Goal: Information Seeking & Learning: Learn about a topic

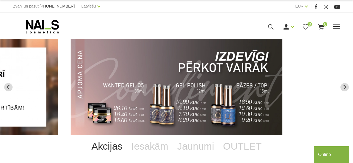
click at [338, 27] on span at bounding box center [336, 27] width 7 height 6
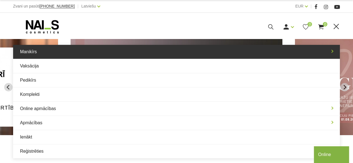
click at [333, 49] on link "Manikīrs" at bounding box center [176, 52] width 327 height 14
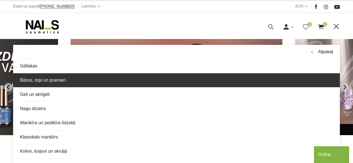
click at [53, 84] on link "Bāzes, topi un praimeri" at bounding box center [176, 80] width 327 height 14
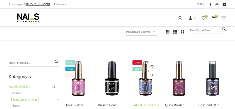
scroll to position [140, 0]
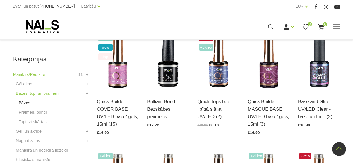
click at [25, 105] on link "Bāzes" at bounding box center [25, 103] width 12 height 7
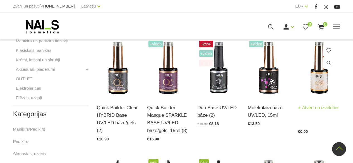
scroll to position [251, 0]
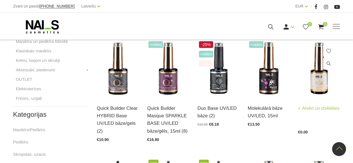
click at [321, 89] on img at bounding box center [319, 69] width 42 height 58
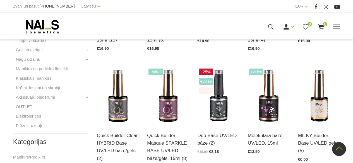
scroll to position [278, 0]
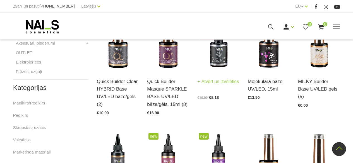
click at [222, 64] on img at bounding box center [219, 42] width 42 height 58
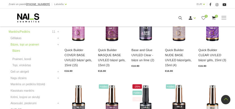
scroll to position [166, 0]
click at [39, 98] on link "Topi, virskārtas" at bounding box center [33, 98] width 28 height 7
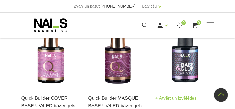
click at [190, 69] on img at bounding box center [184, 47] width 59 height 81
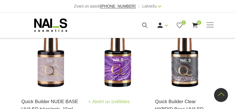
scroll to position [222, 0]
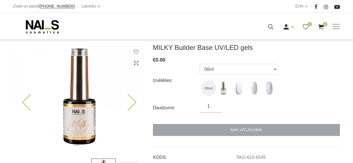
scroll to position [84, 0]
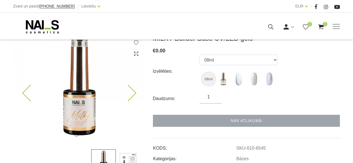
click at [133, 95] on icon at bounding box center [128, 93] width 16 height 16
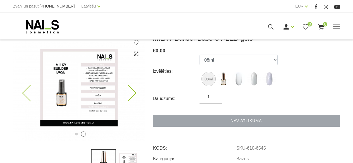
click at [133, 95] on icon at bounding box center [128, 93] width 16 height 16
click at [104, 94] on img at bounding box center [78, 87] width 131 height 107
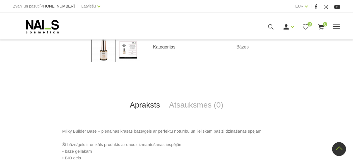
scroll to position [195, 0]
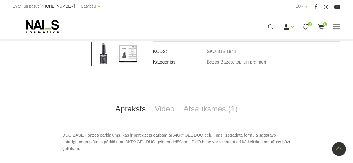
scroll to position [167, 0]
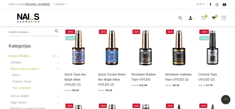
scroll to position [140, 0]
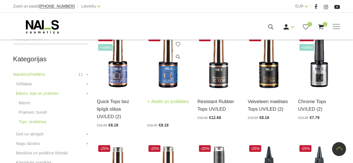
click at [167, 89] on img at bounding box center [168, 62] width 42 height 58
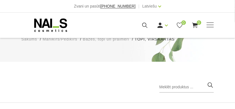
scroll to position [28, 0]
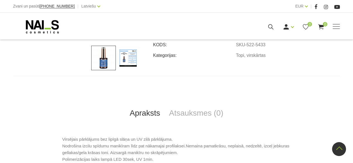
scroll to position [111, 0]
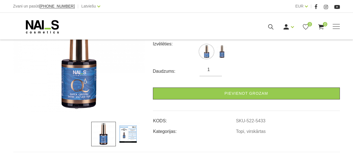
click at [133, 137] on img at bounding box center [128, 134] width 25 height 25
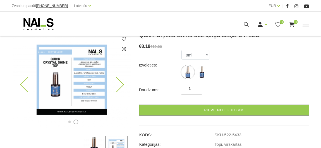
scroll to position [83, 0]
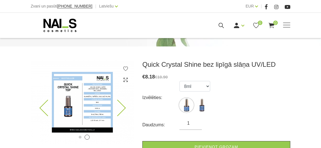
click at [98, 78] on img at bounding box center [82, 103] width 103 height 84
click at [93, 88] on img at bounding box center [82, 103] width 103 height 84
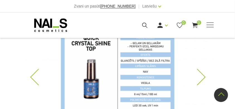
scroll to position [158, 0]
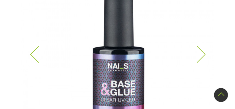
scroll to position [186, 0]
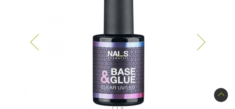
click at [203, 42] on icon at bounding box center [197, 42] width 16 height 16
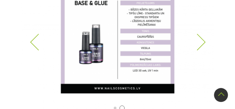
click at [143, 61] on img at bounding box center [117, 36] width 193 height 157
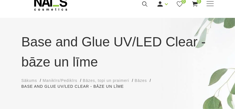
scroll to position [0, 0]
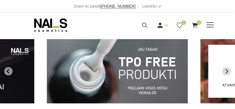
click at [48, 26] on use at bounding box center [50, 24] width 33 height 13
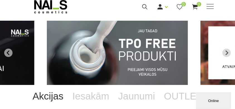
click at [106, 60] on img "1 of 12" at bounding box center [117, 53] width 141 height 64
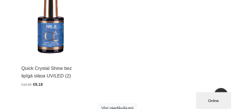
scroll to position [539, 0]
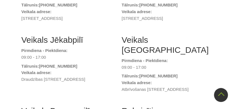
scroll to position [223, 0]
